Goal: Task Accomplishment & Management: Use online tool/utility

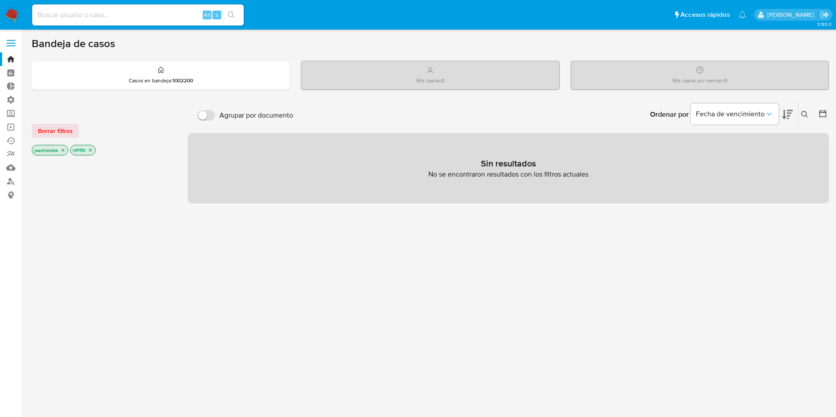
click at [12, 44] on label at bounding box center [11, 43] width 22 height 19
click at [0, 0] on input "checkbox" at bounding box center [0, 0] width 0 height 0
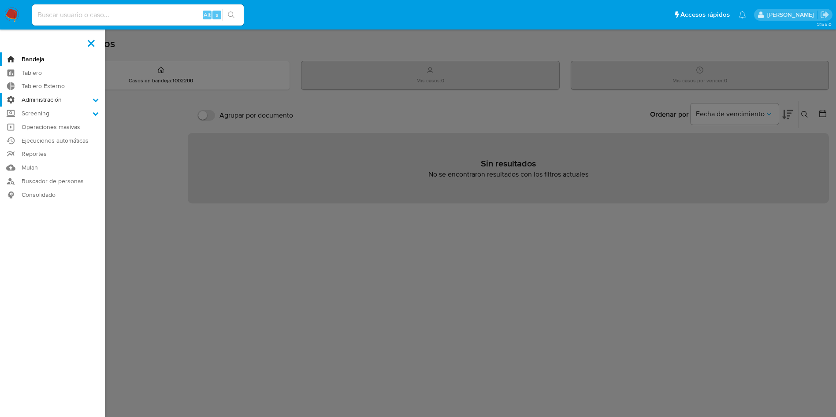
click at [48, 100] on label "Administración" at bounding box center [52, 100] width 105 height 14
click at [0, 0] on input "Administración" at bounding box center [0, 0] width 0 height 0
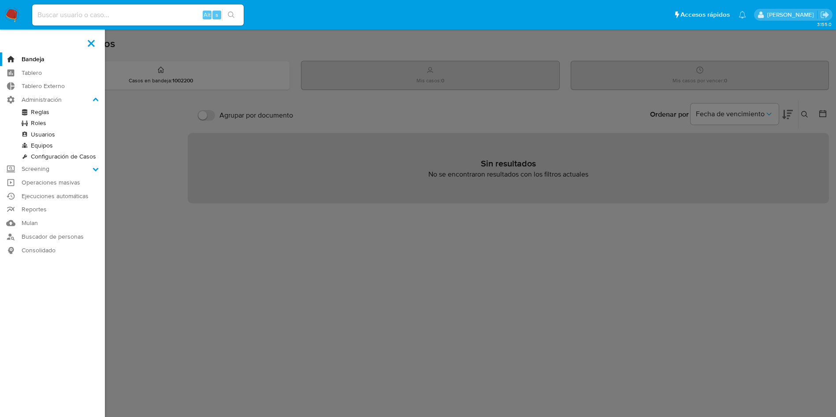
click at [49, 114] on link "Reglas" at bounding box center [52, 112] width 105 height 11
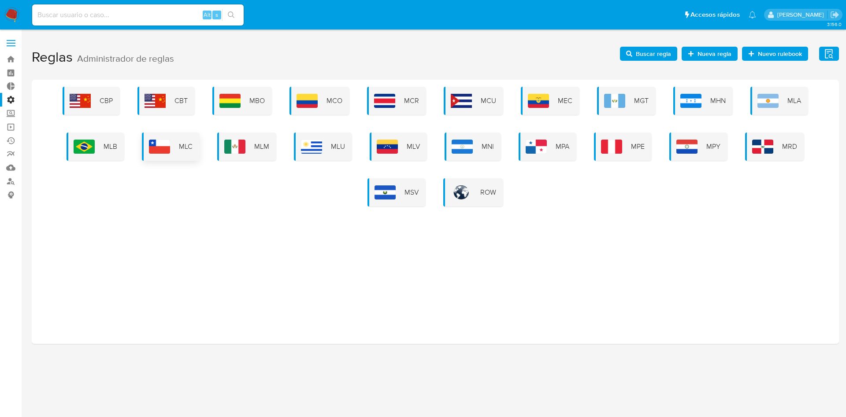
click at [187, 149] on span "MLC" at bounding box center [186, 147] width 14 height 10
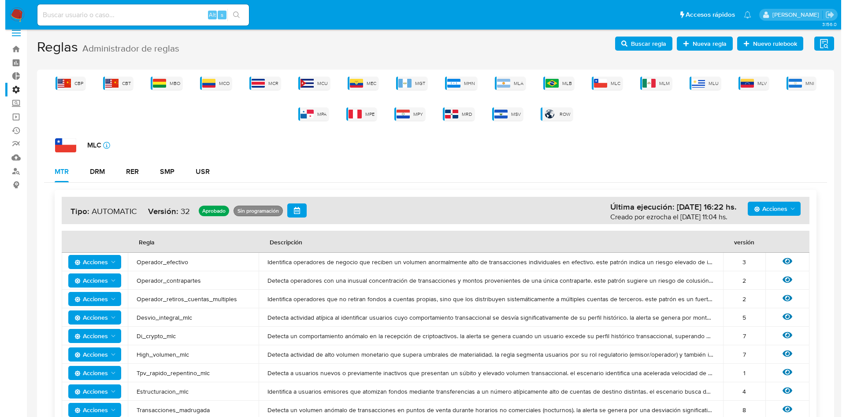
scroll to position [264, 0]
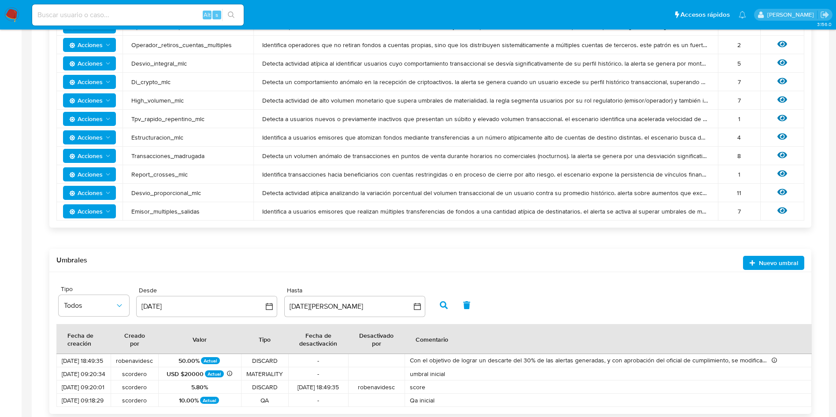
click at [788, 157] on div "Ver regla" at bounding box center [782, 155] width 26 height 11
click at [781, 153] on icon at bounding box center [782, 155] width 10 height 10
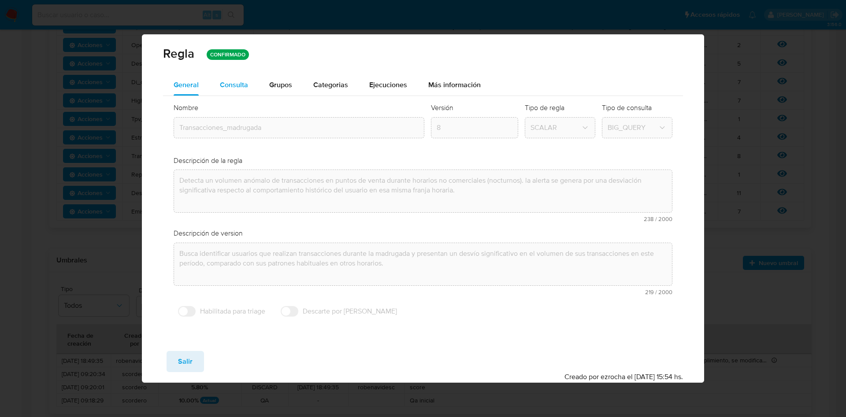
click at [253, 91] on button "Consulta" at bounding box center [233, 84] width 49 height 21
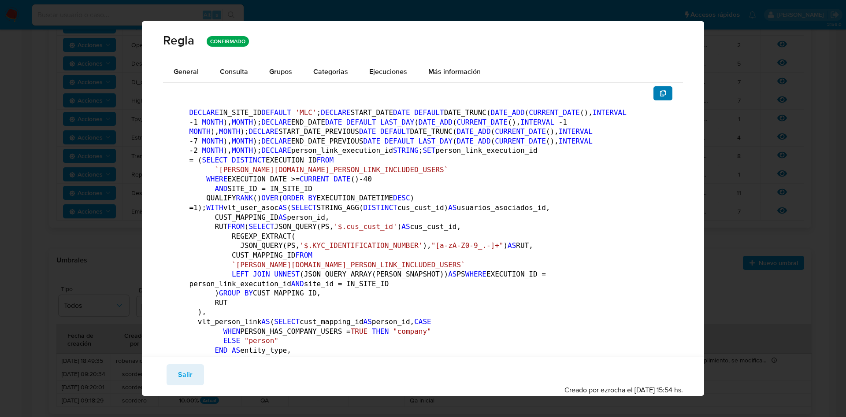
drag, startPoint x: 661, startPoint y: 93, endPoint x: 662, endPoint y: 72, distance: 20.8
click at [662, 92] on button "button" at bounding box center [663, 93] width 19 height 14
